Goal: Task Accomplishment & Management: Manage account settings

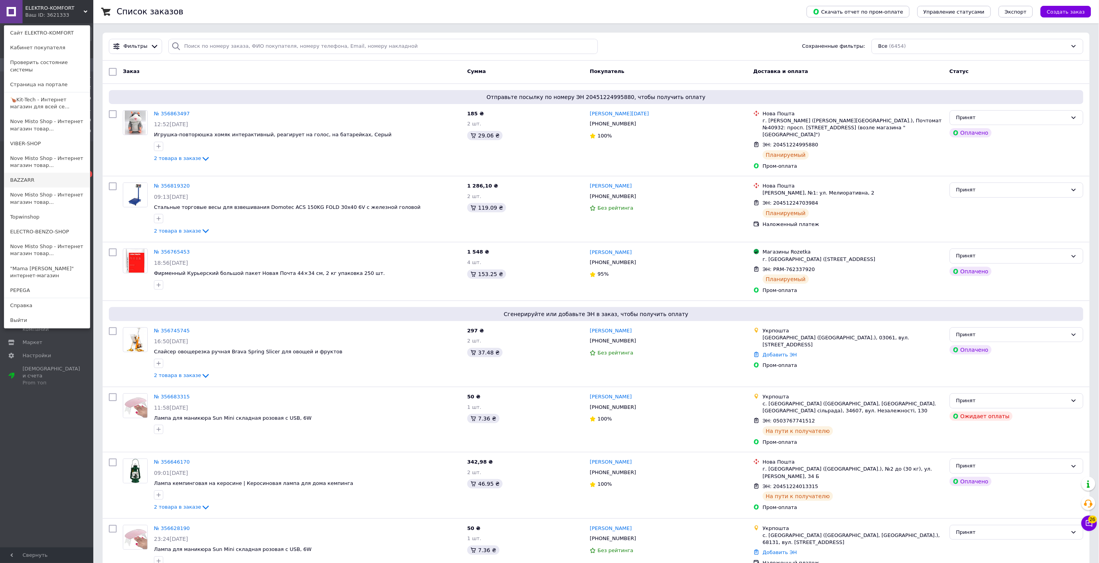
click at [36, 173] on link "BAZZARR" at bounding box center [46, 180] width 85 height 15
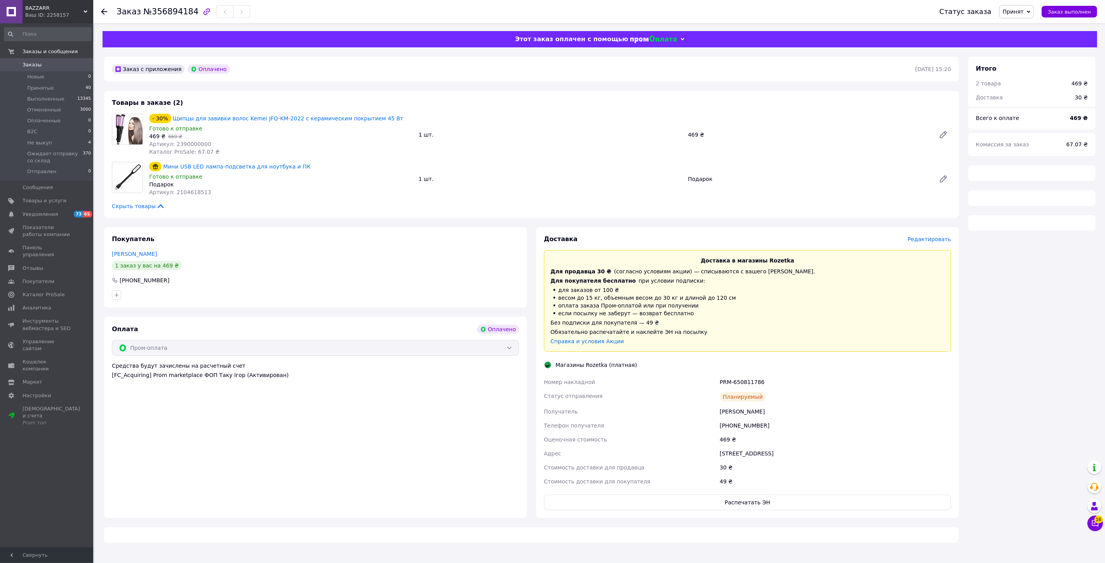
click at [737, 427] on div "[PHONE_NUMBER]" at bounding box center [836, 426] width 234 height 14
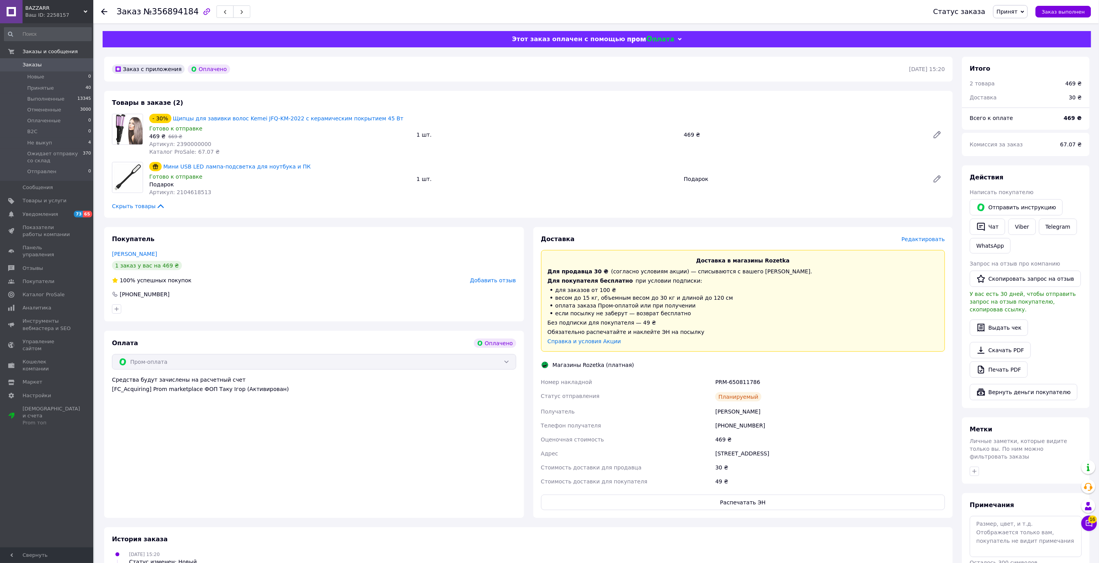
click at [742, 490] on div "Доставка Редактировать Доставка в магазины Rozetka Для продавца 30 ₴   (согласн…" at bounding box center [743, 373] width 404 height 276
click at [742, 506] on button "Распечатать ЭН" at bounding box center [743, 503] width 404 height 16
